Goal: Transaction & Acquisition: Purchase product/service

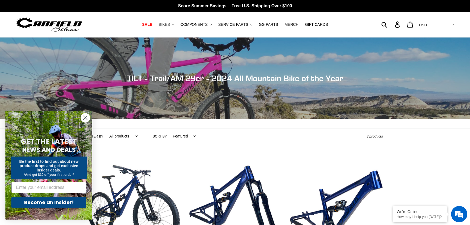
click at [170, 25] on span "BIKES" at bounding box center [164, 24] width 11 height 5
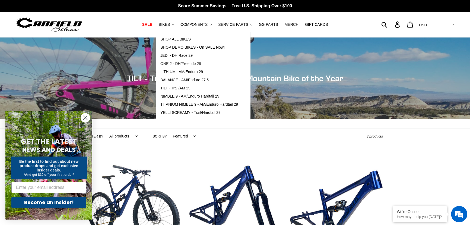
click at [181, 63] on span "ONE.2 - DH/Freeride 29" at bounding box center [180, 63] width 41 height 5
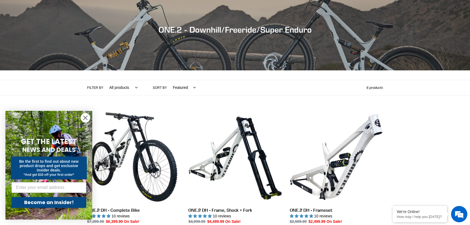
scroll to position [98, 0]
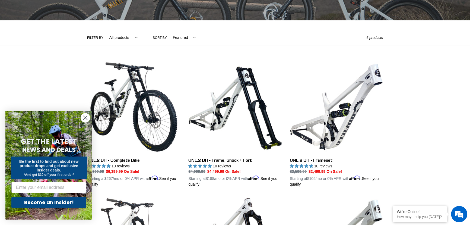
click at [82, 119] on circle "Close dialog" at bounding box center [85, 117] width 9 height 9
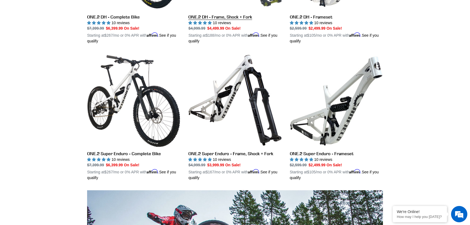
scroll to position [247, 0]
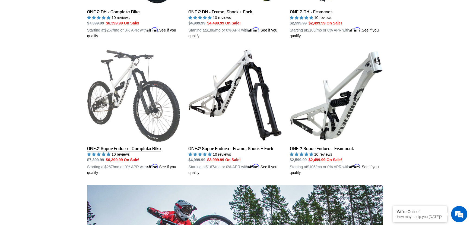
click at [160, 111] on link "ONE.2 Super Enduro - Complete Bike" at bounding box center [133, 111] width 93 height 127
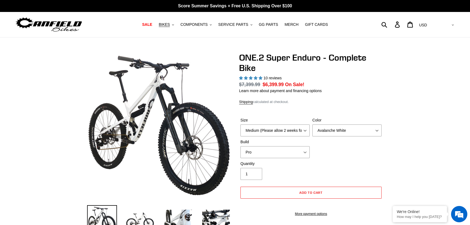
select select "highest-rating"
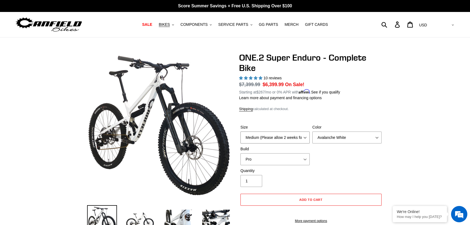
click at [274, 137] on select "Medium (Please allow 2 weeks for delivery) Large (Sold Out)" at bounding box center [274, 137] width 69 height 12
select select "Large (Sold Out)"
click at [240, 131] on select "Medium (Please allow 2 weeks for delivery) Large (Sold Out)" at bounding box center [274, 137] width 69 height 12
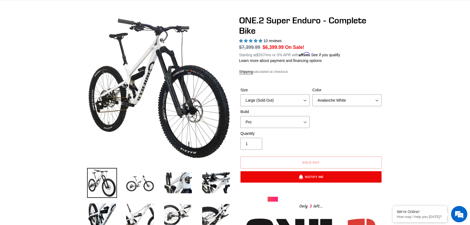
scroll to position [49, 0]
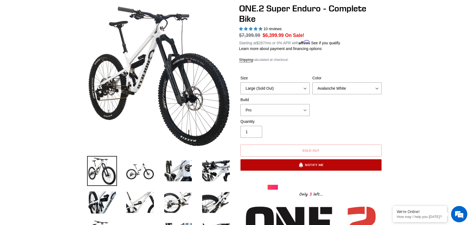
click at [297, 167] on button "Notify Me" at bounding box center [310, 164] width 141 height 11
select select "US"
select select "47404864602404"
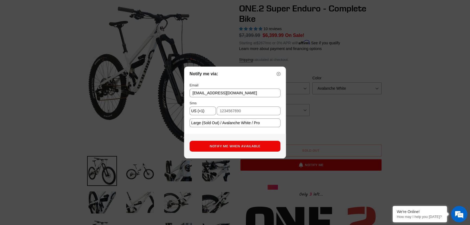
scroll to position [0, 0]
click at [250, 108] on input "text" at bounding box center [249, 110] width 64 height 9
type input "5208500303"
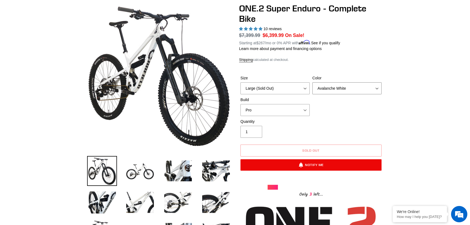
click at [349, 85] on select "Avalanche White Bentonite Grey" at bounding box center [346, 88] width 69 height 12
click at [312, 82] on select "Avalanche White Bentonite Grey" at bounding box center [346, 88] width 69 height 12
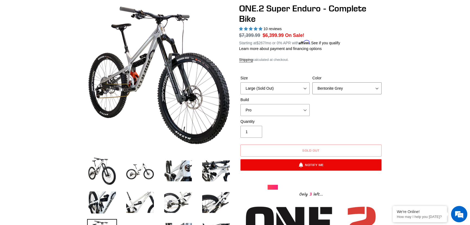
click at [351, 87] on select "Avalanche White Bentonite Grey" at bounding box center [346, 88] width 69 height 12
select select "Avalanche White"
click at [312, 82] on select "Avalanche White Bentonite Grey" at bounding box center [346, 88] width 69 height 12
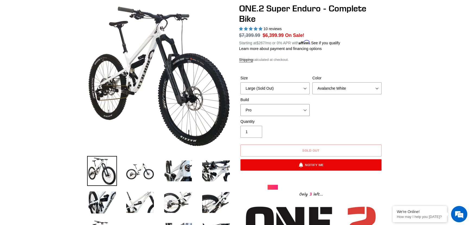
click at [309, 105] on select "Pro" at bounding box center [274, 110] width 69 height 12
click at [308, 105] on select "Pro" at bounding box center [274, 110] width 69 height 12
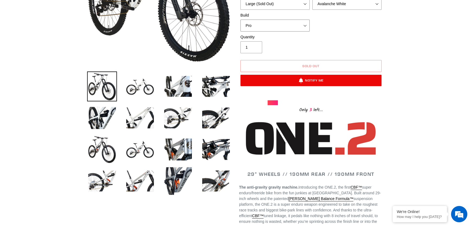
scroll to position [247, 0]
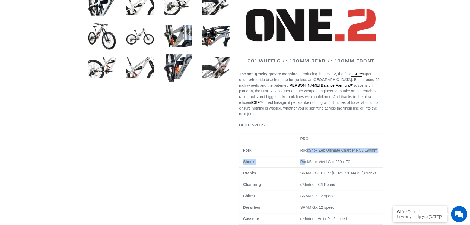
drag, startPoint x: 306, startPoint y: 140, endPoint x: 305, endPoint y: 155, distance: 15.2
click at [305, 159] on p "RockShox Vivid Coil 250 x 70" at bounding box center [342, 162] width 84 height 6
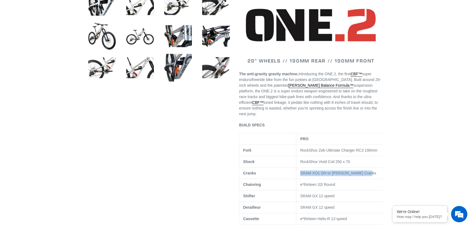
scroll to position [0, 5]
drag, startPoint x: 298, startPoint y: 170, endPoint x: 379, endPoint y: 170, distance: 81.1
click at [379, 170] on td "SRAM XO1 DH or Canfield DH Cranks" at bounding box center [337, 172] width 92 height 11
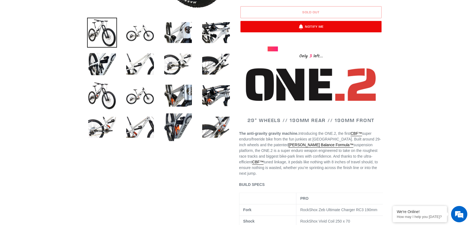
scroll to position [98, 0]
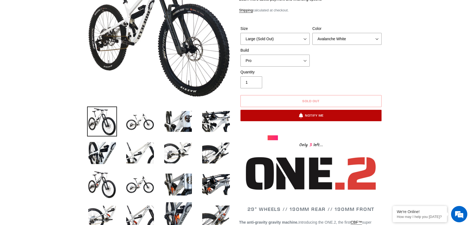
click at [289, 116] on button "Notify Me" at bounding box center [310, 115] width 141 height 11
select select "47404864602404"
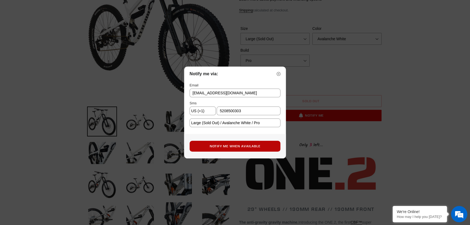
click at [251, 148] on button "Notify Me When Available" at bounding box center [235, 146] width 91 height 11
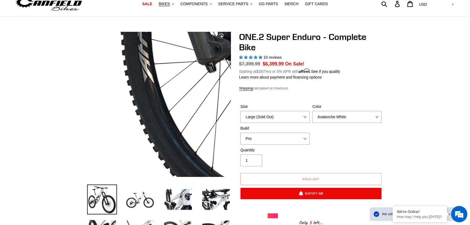
scroll to position [0, 0]
